Goal: Task Accomplishment & Management: Use online tool/utility

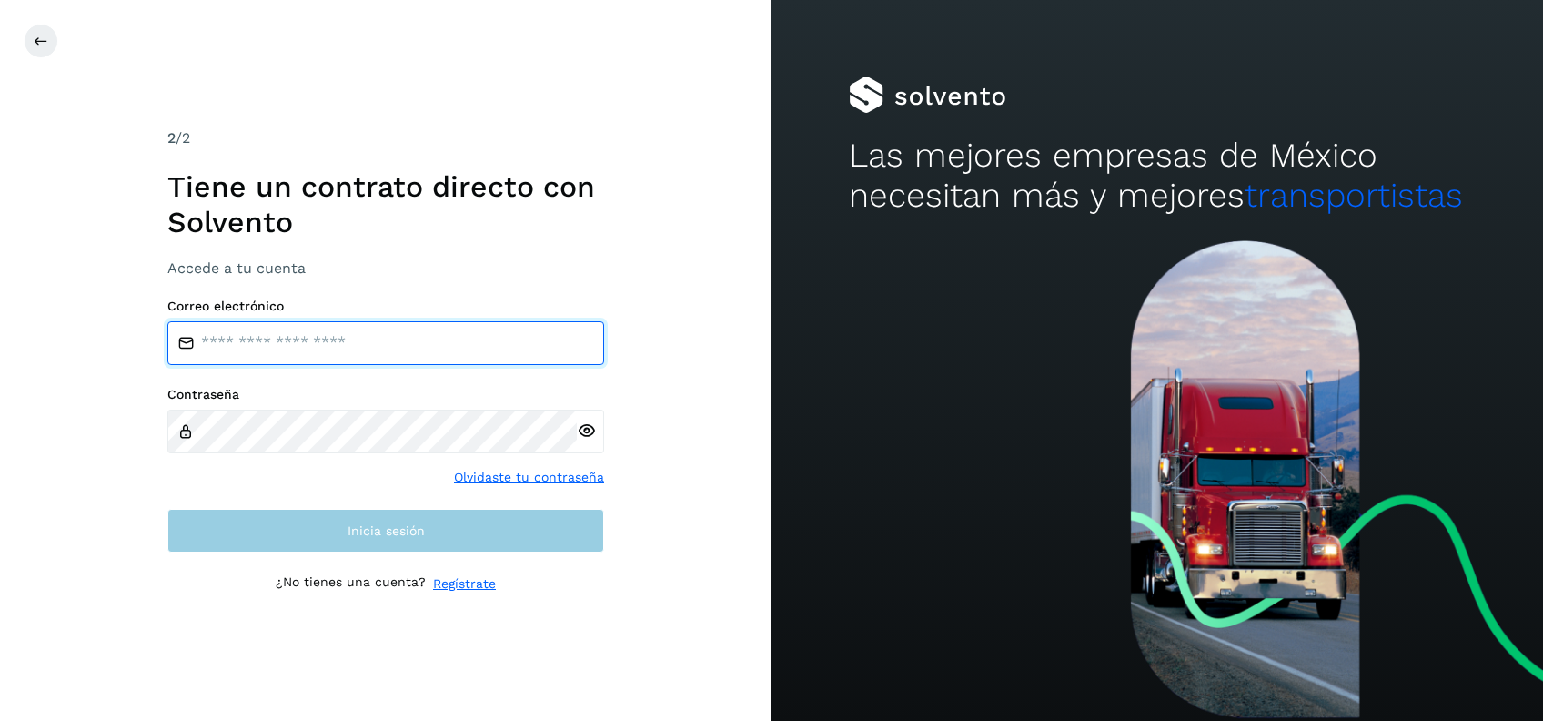
type input "**********"
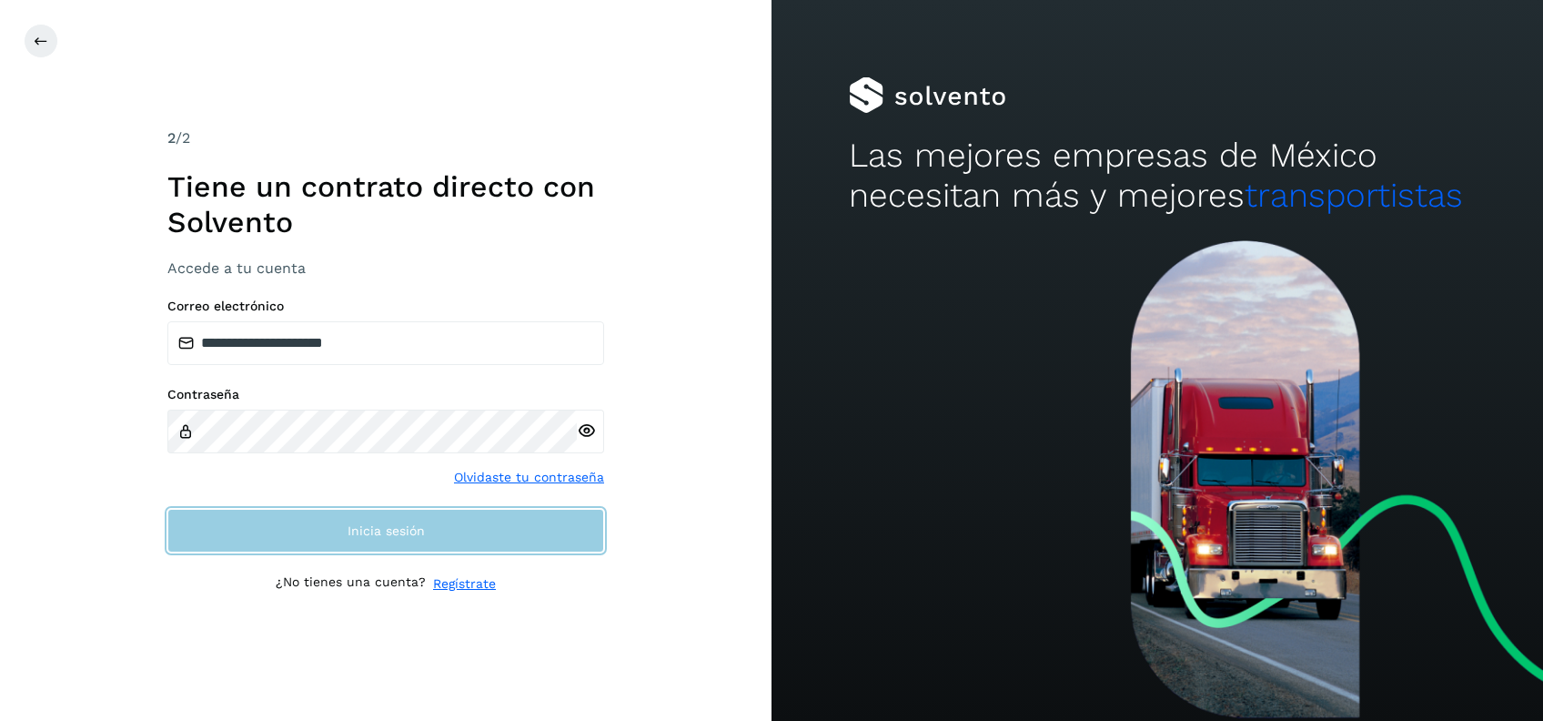
click at [428, 521] on button "Inicia sesión" at bounding box center [385, 531] width 437 height 44
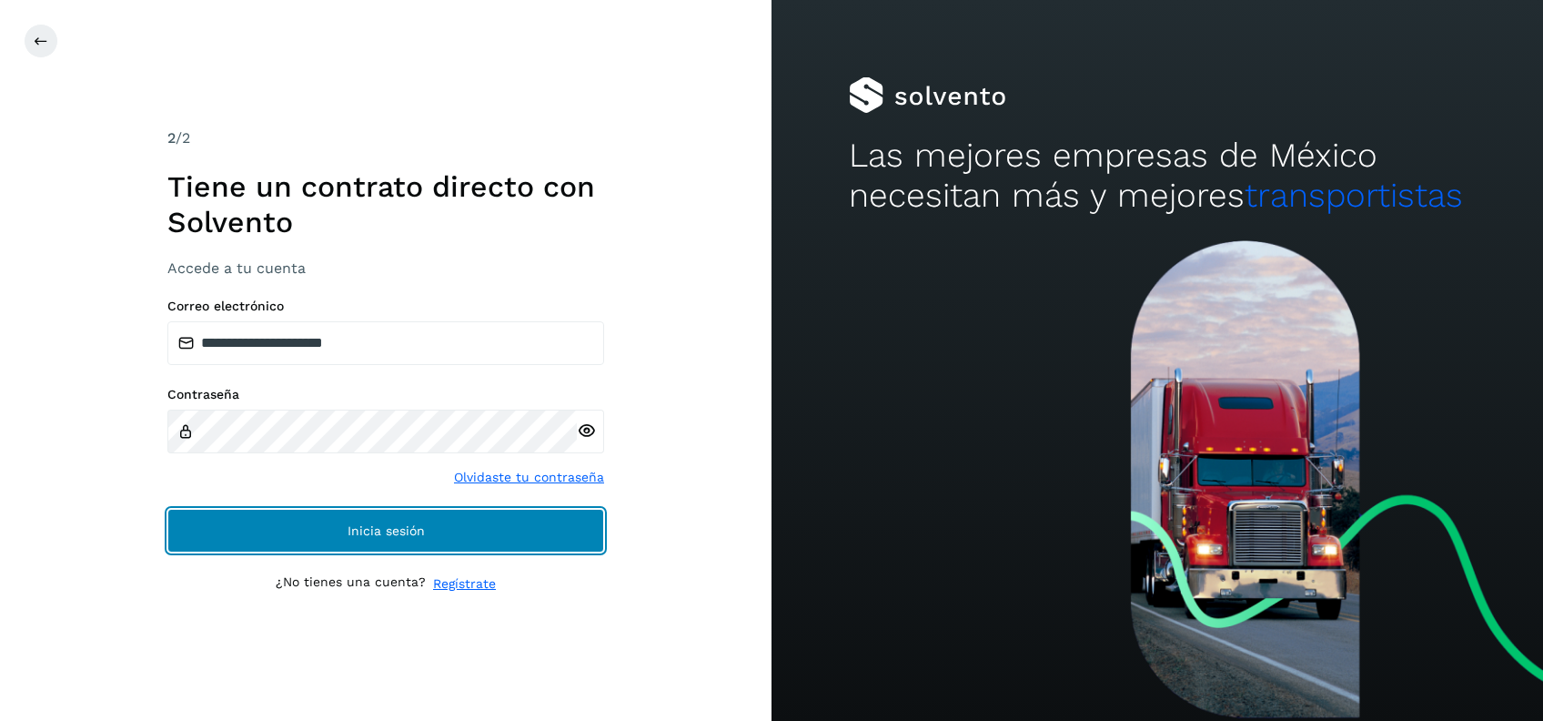
click at [313, 536] on button "Inicia sesión" at bounding box center [385, 531] width 437 height 44
click at [342, 531] on button "Inicia sesión" at bounding box center [385, 531] width 437 height 44
click at [298, 536] on button "Inicia sesión" at bounding box center [385, 531] width 437 height 44
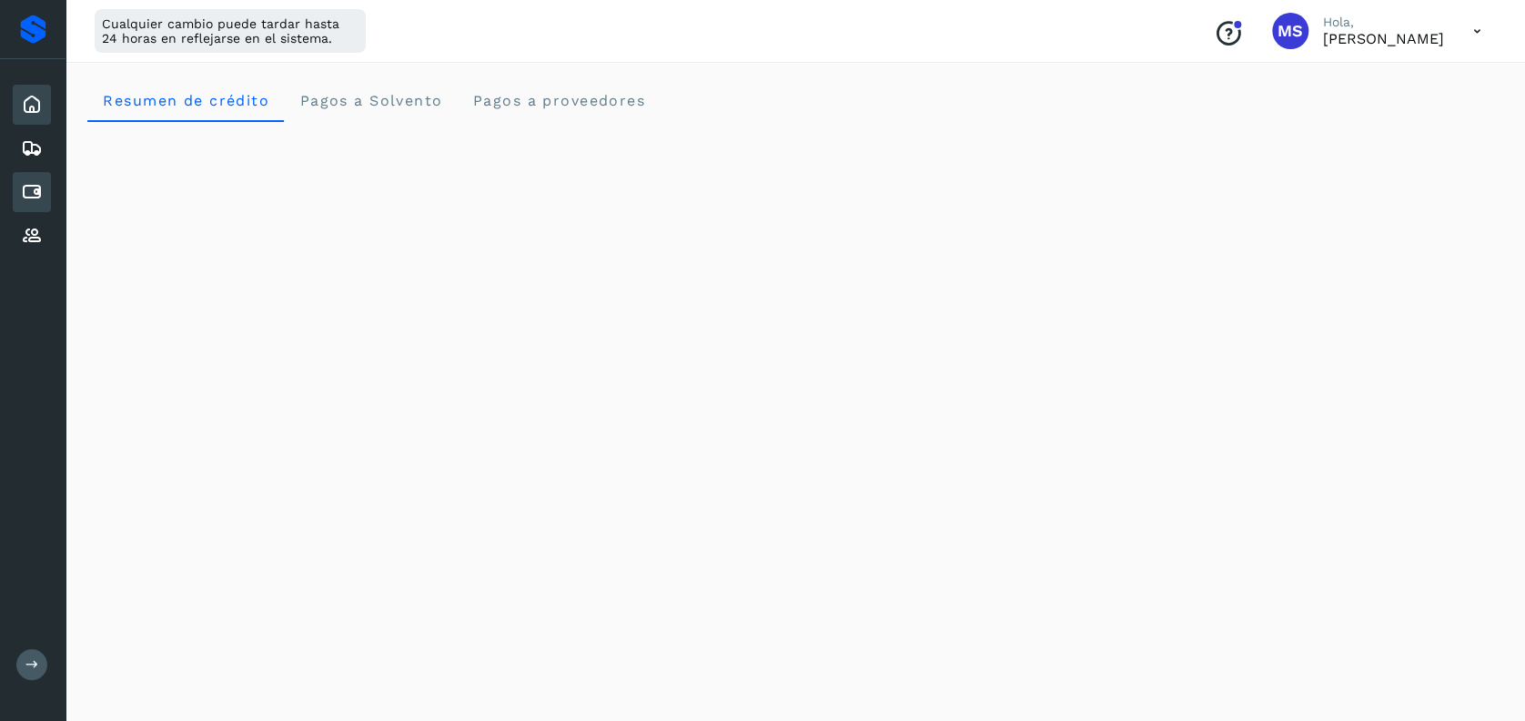
click at [27, 196] on icon at bounding box center [32, 192] width 22 height 22
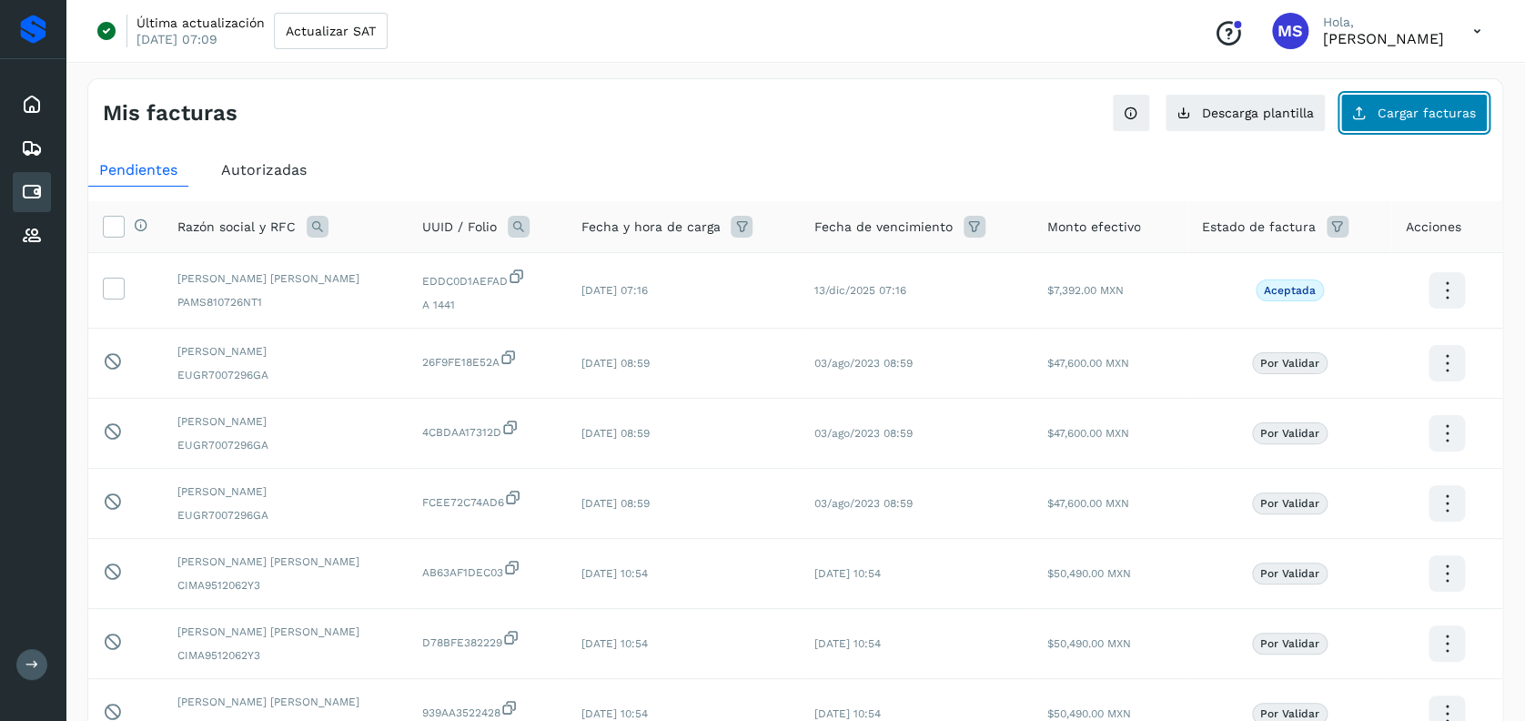
click at [1392, 122] on button "Cargar facturas" at bounding box center [1413, 113] width 147 height 38
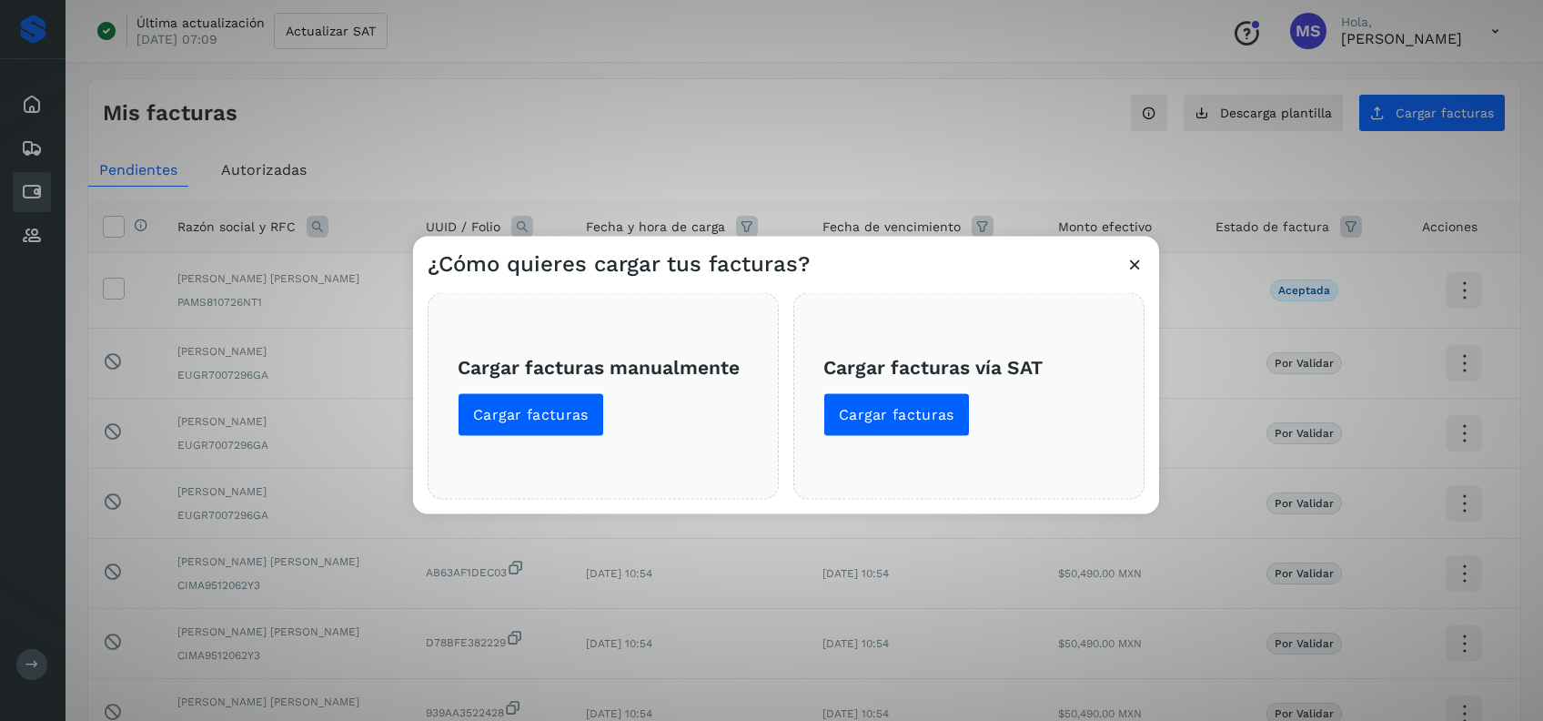
click at [1132, 262] on icon at bounding box center [1135, 264] width 19 height 19
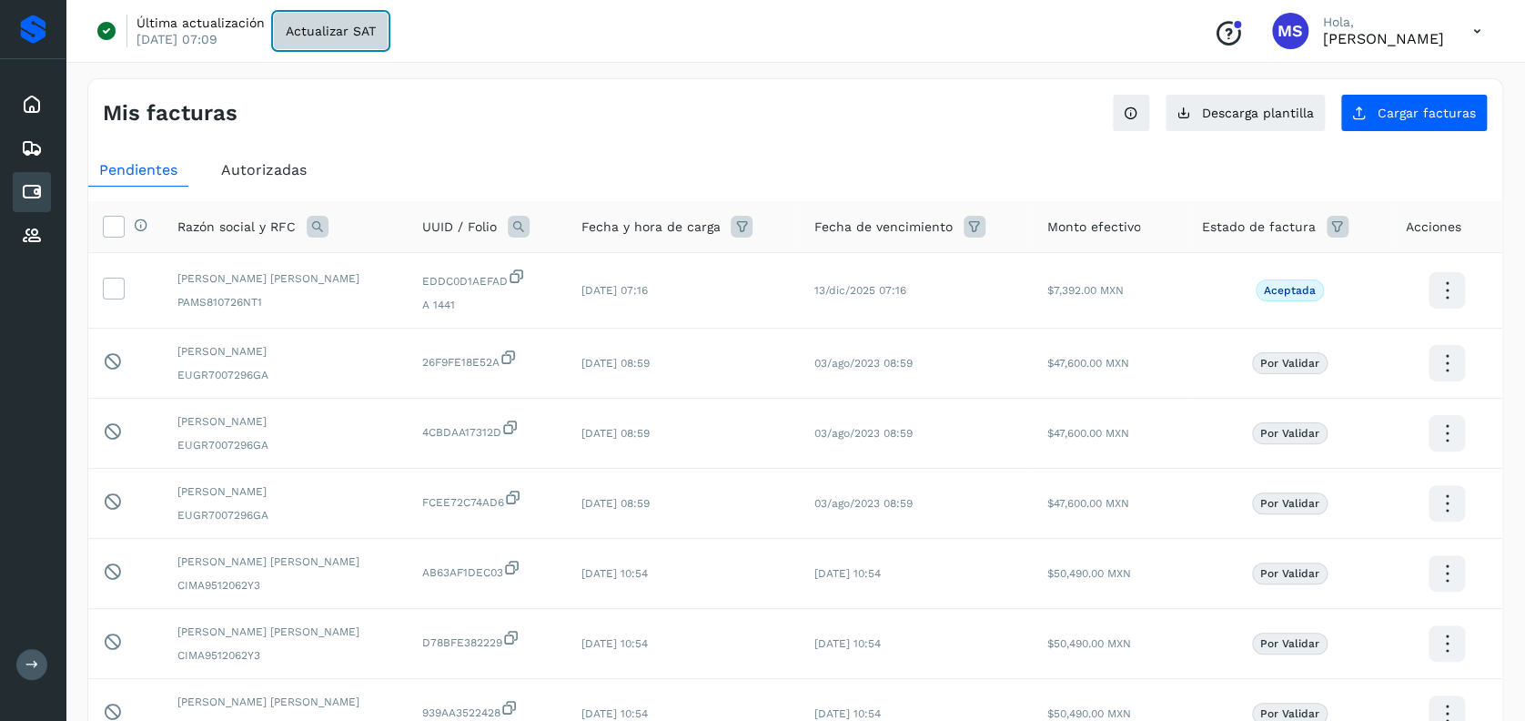
click at [318, 38] on button "Actualizar SAT" at bounding box center [331, 31] width 114 height 36
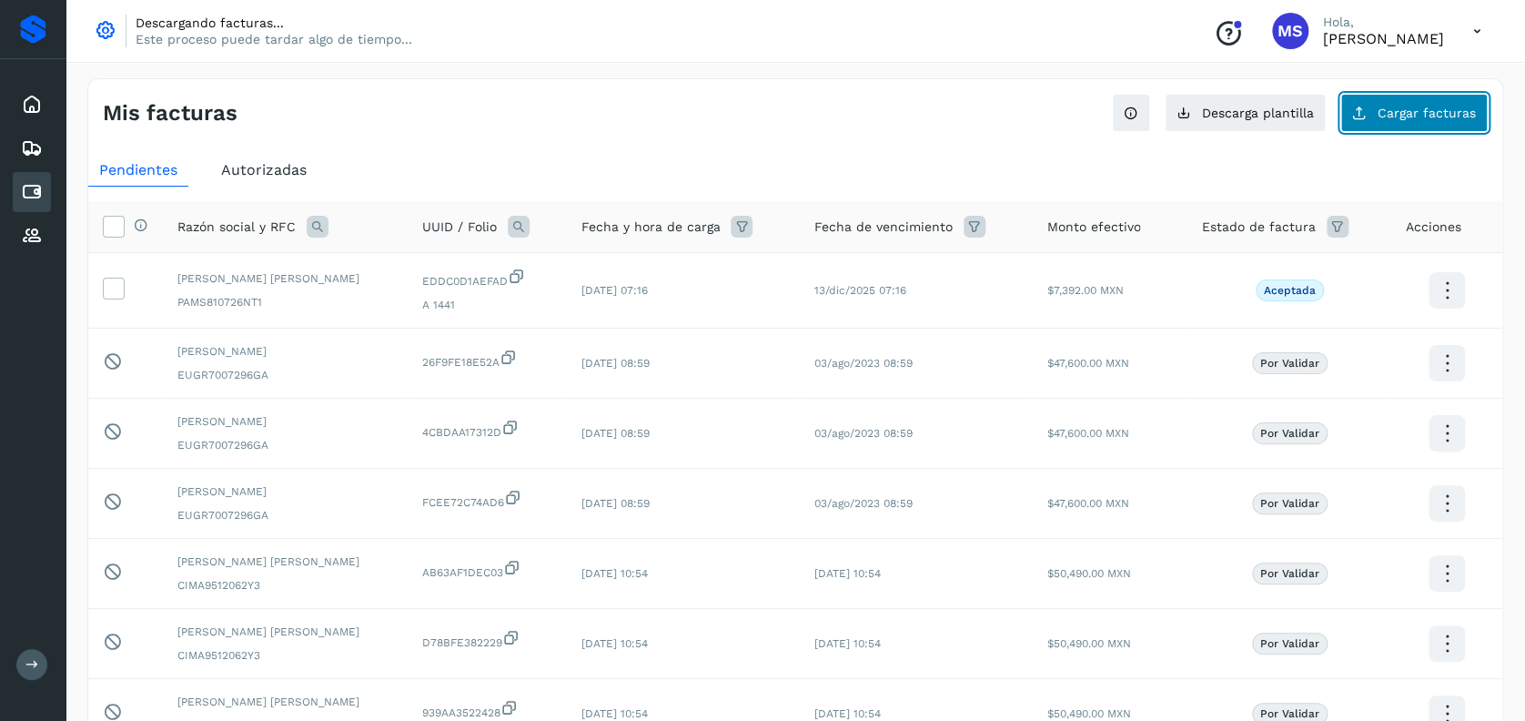
click at [1426, 108] on span "Cargar facturas" at bounding box center [1427, 112] width 98 height 13
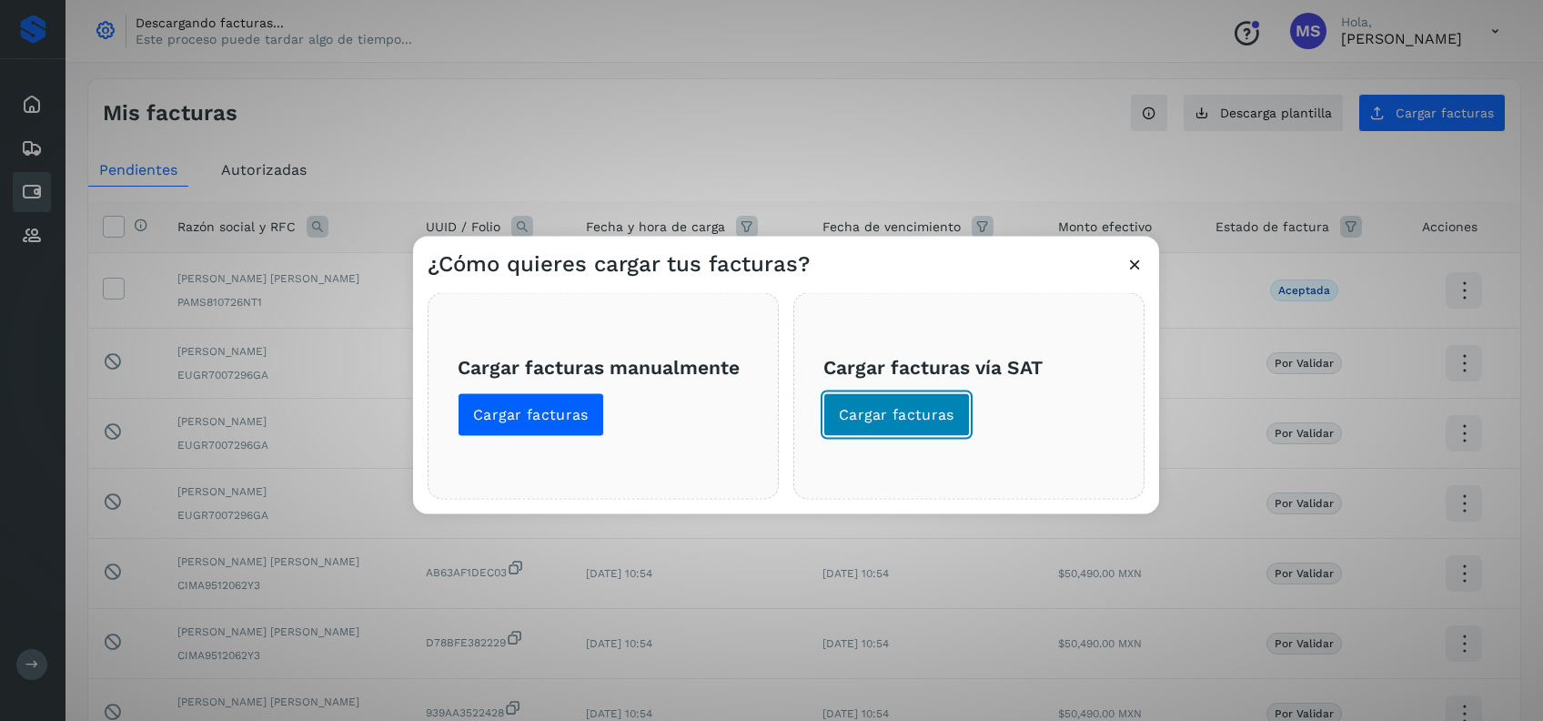
click at [914, 420] on span "Cargar facturas" at bounding box center [897, 415] width 116 height 20
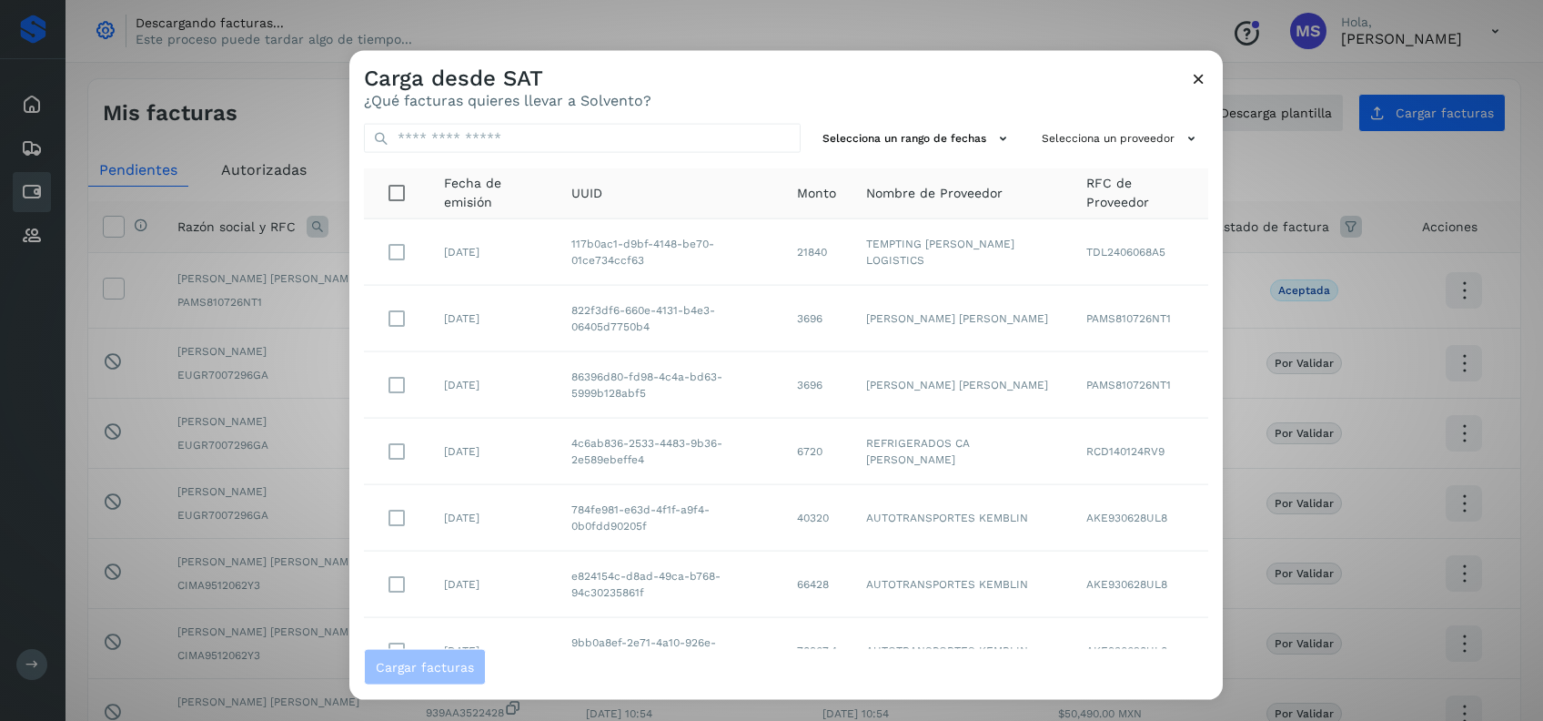
click at [1194, 72] on icon at bounding box center [1198, 78] width 19 height 19
